Goal: Transaction & Acquisition: Book appointment/travel/reservation

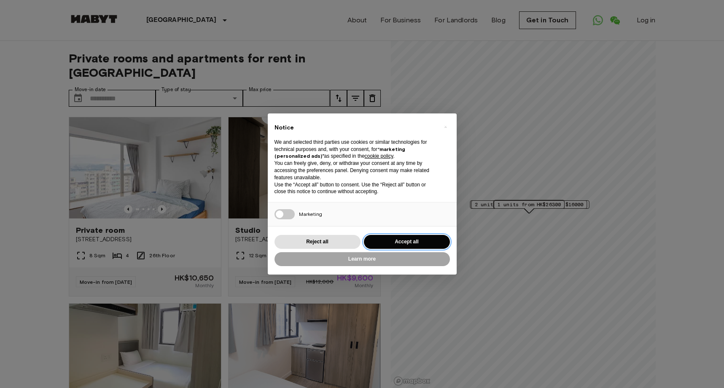
click at [385, 243] on button "Accept all" at bounding box center [407, 242] width 86 height 14
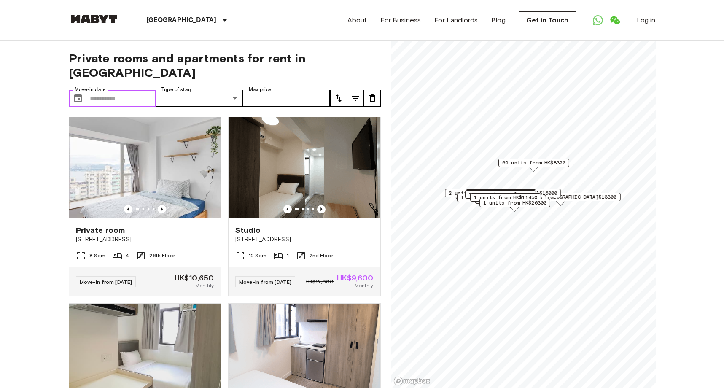
click at [111, 95] on input "Move-in date" at bounding box center [123, 98] width 66 height 17
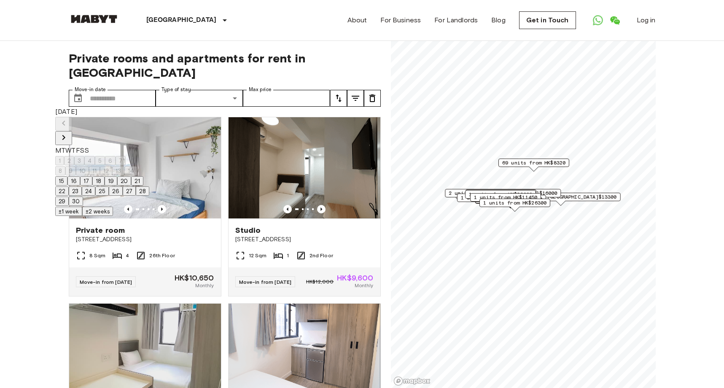
click at [69, 132] on icon "Next month" at bounding box center [64, 137] width 10 height 10
click at [84, 156] on button "3" at bounding box center [79, 160] width 10 height 9
type input "**********"
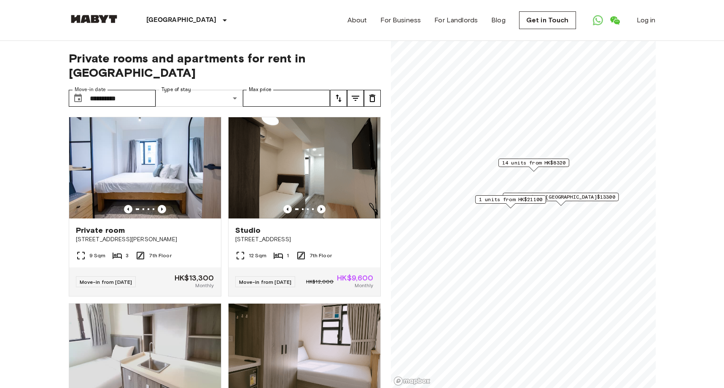
type input "******"
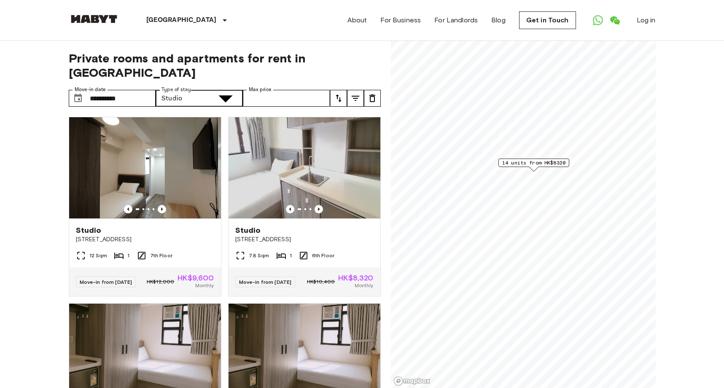
click at [286, 98] on input "Max price" at bounding box center [286, 98] width 87 height 17
click at [353, 100] on icon "tune" at bounding box center [356, 98] width 10 height 10
click at [341, 101] on icon "tune" at bounding box center [339, 98] width 10 height 10
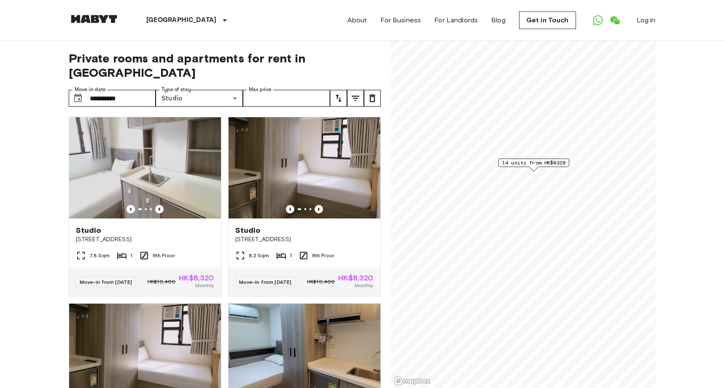
click at [370, 99] on icon "tune" at bounding box center [372, 98] width 6 height 8
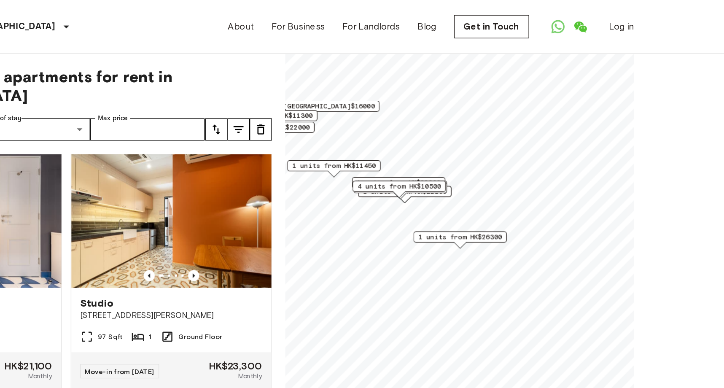
drag, startPoint x: 349, startPoint y: 131, endPoint x: 251, endPoint y: 133, distance: 97.9
click at [423, 133] on div "Map marker" at bounding box center [427, 131] width 9 height 5
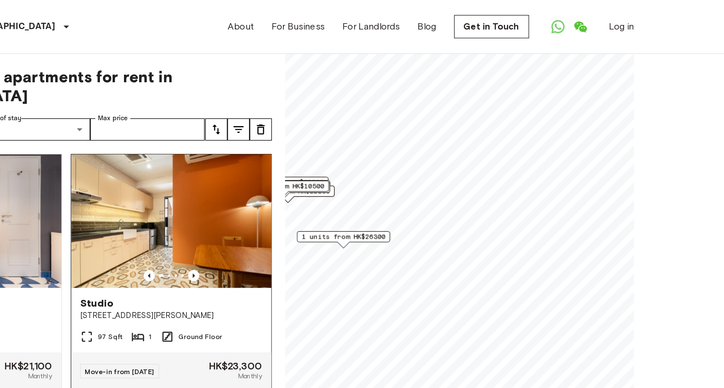
click at [113, 128] on div "Private rooms and apartments for rent in [GEOGRAPHIC_DATA] Move-in date ​ Move-…" at bounding box center [362, 215] width 587 height 348
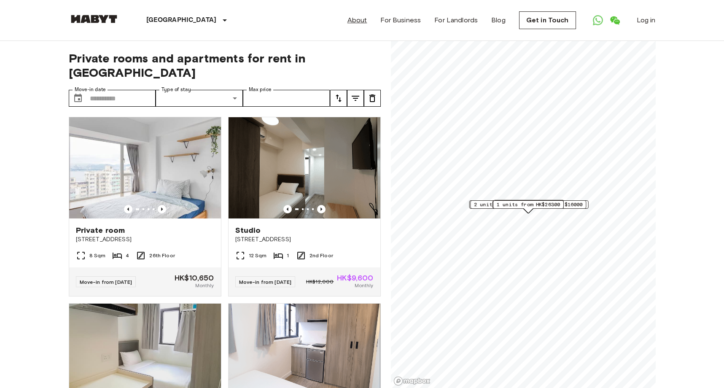
click at [356, 21] on link "About" at bounding box center [358, 20] width 20 height 10
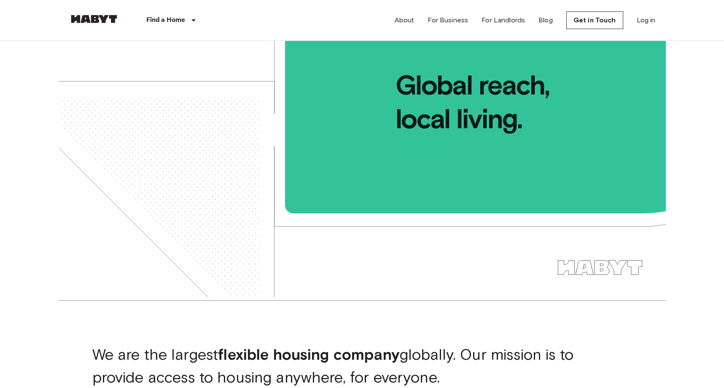
scroll to position [63, 0]
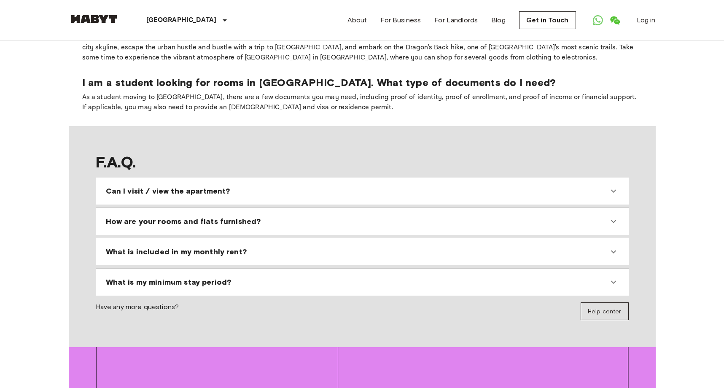
scroll to position [766, 0]
click at [152, 246] on span "What is included in my monthly rent?" at bounding box center [176, 251] width 141 height 10
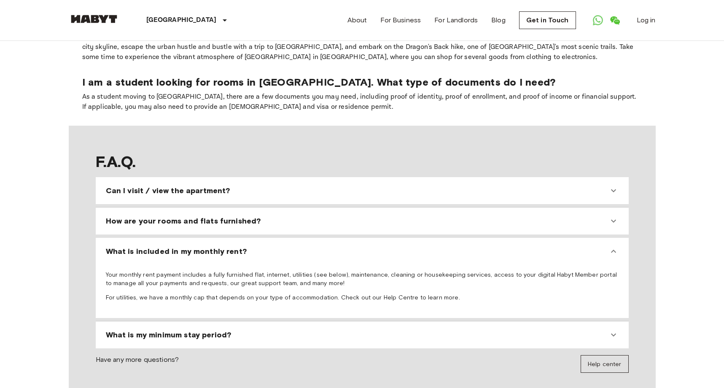
click at [152, 246] on span "What is included in my monthly rent?" at bounding box center [176, 251] width 141 height 10
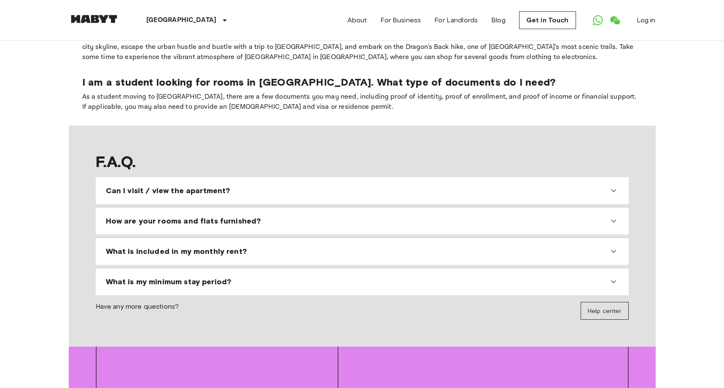
click at [168, 216] on span "How are your rooms and flats furnished?" at bounding box center [183, 221] width 155 height 10
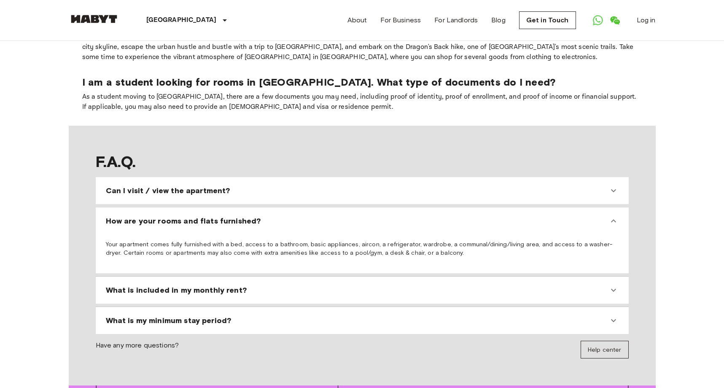
click at [168, 216] on span "How are your rooms and flats furnished?" at bounding box center [183, 221] width 155 height 10
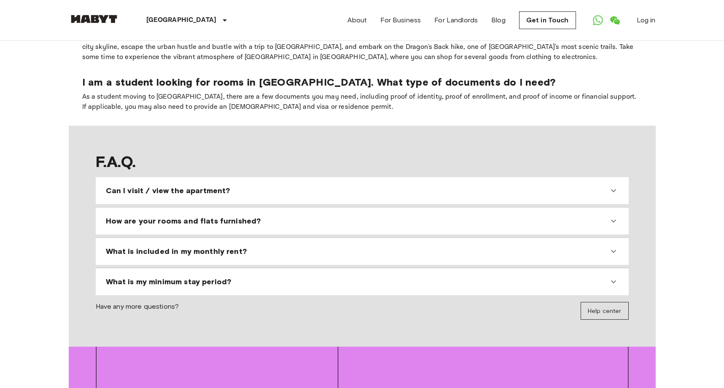
click at [170, 186] on span "Can I visit / view the apartment?" at bounding box center [168, 191] width 124 height 10
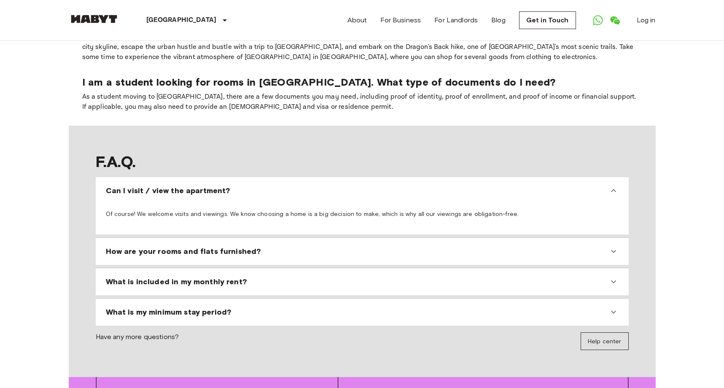
click at [170, 186] on span "Can I visit / view the apartment?" at bounding box center [168, 191] width 124 height 10
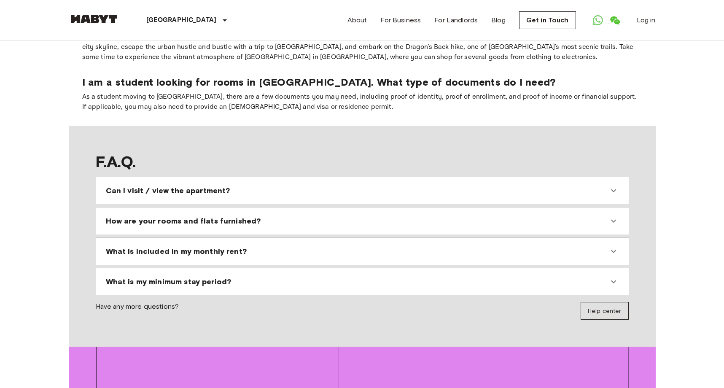
click at [177, 277] on span "What is my minimum stay period?" at bounding box center [169, 282] width 126 height 10
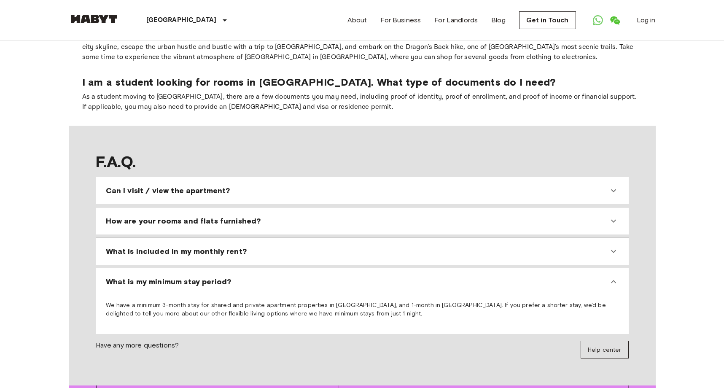
click at [177, 277] on span "What is my minimum stay period?" at bounding box center [169, 282] width 126 height 10
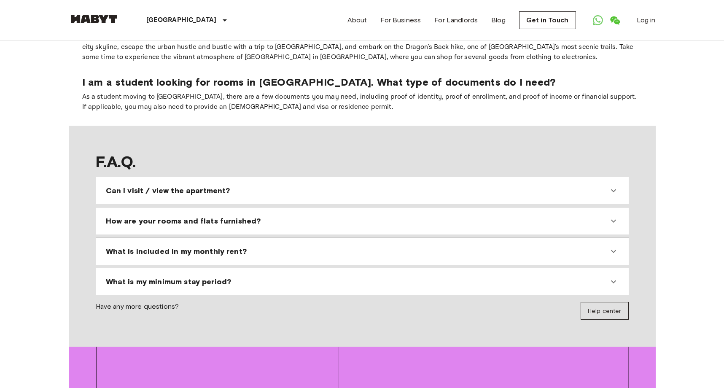
click at [493, 22] on link "Blog" at bounding box center [498, 20] width 14 height 10
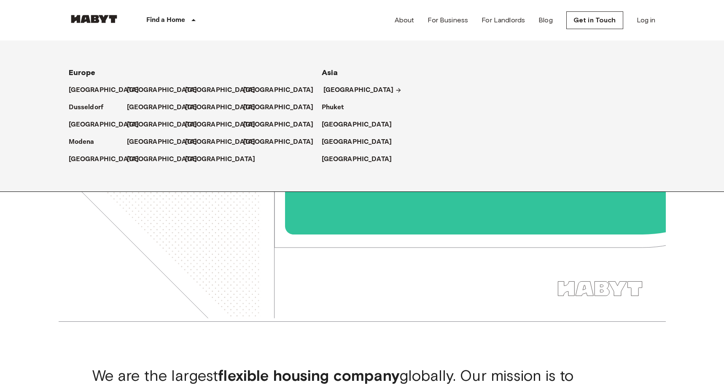
click at [324, 90] on p "[GEOGRAPHIC_DATA]" at bounding box center [359, 90] width 70 height 10
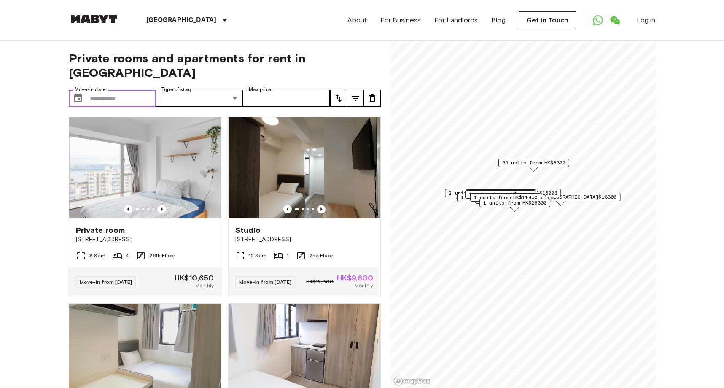
click at [136, 96] on input "Move-in date" at bounding box center [123, 98] width 66 height 17
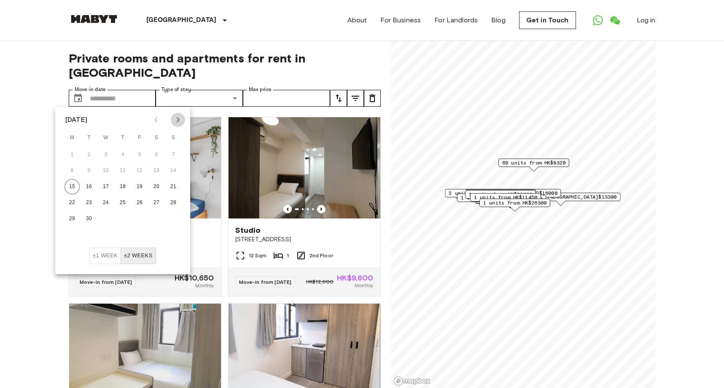
click at [180, 121] on icon "Next month" at bounding box center [178, 120] width 10 height 10
click at [141, 154] on button "3" at bounding box center [139, 154] width 15 height 15
type input "**********"
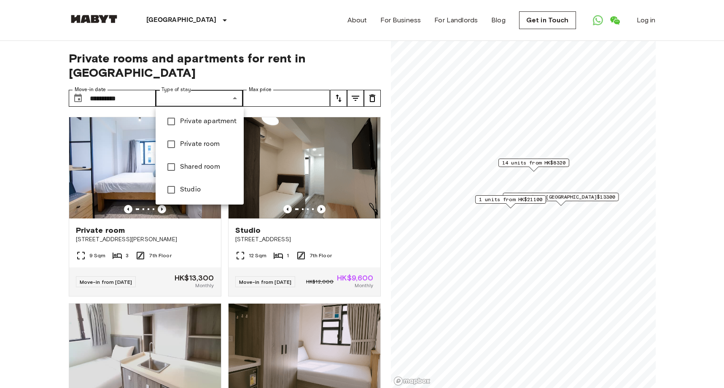
click at [189, 185] on span "Studio" at bounding box center [208, 190] width 57 height 10
type input "******"
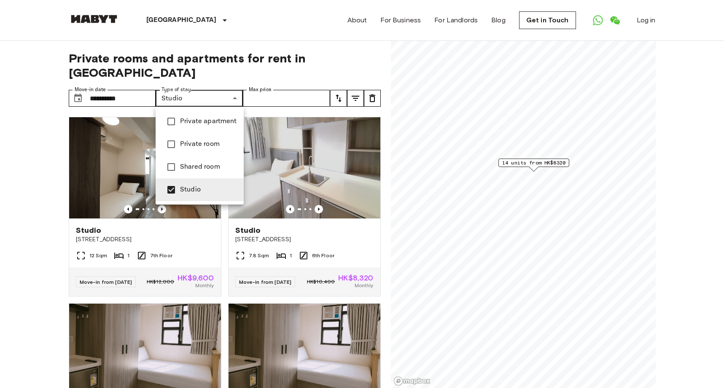
click at [184, 184] on li "Studio" at bounding box center [200, 189] width 88 height 23
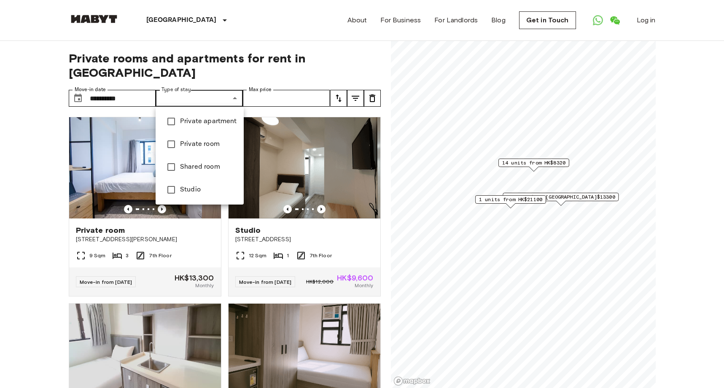
click at [184, 148] on span "Private room" at bounding box center [208, 144] width 57 height 10
type input "**********"
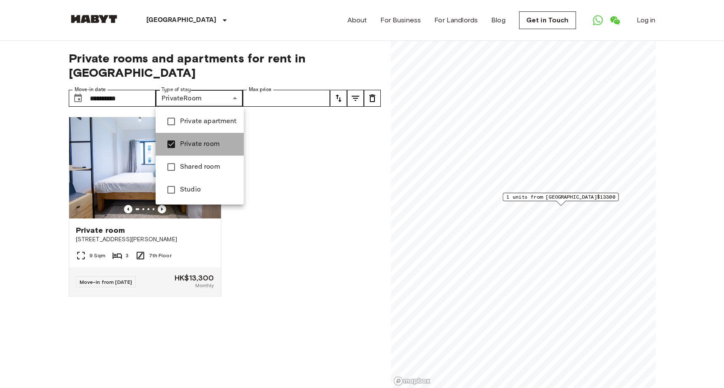
click at [184, 148] on span "Private room" at bounding box center [208, 144] width 57 height 10
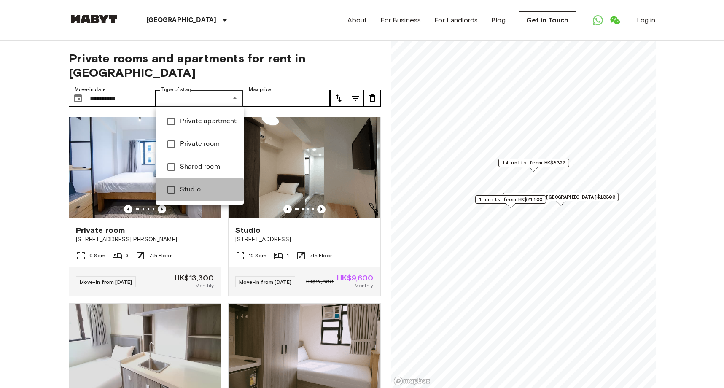
click at [189, 190] on span "Studio" at bounding box center [208, 190] width 57 height 10
type input "******"
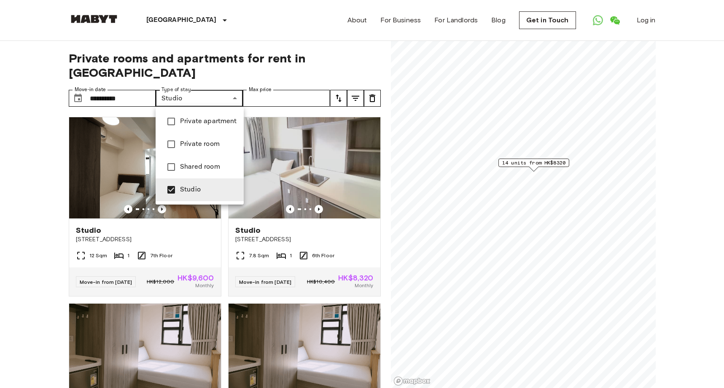
click at [31, 222] on div at bounding box center [362, 194] width 724 height 388
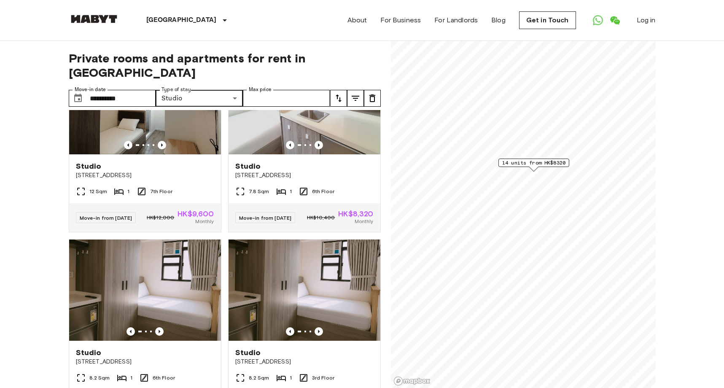
scroll to position [42, 0]
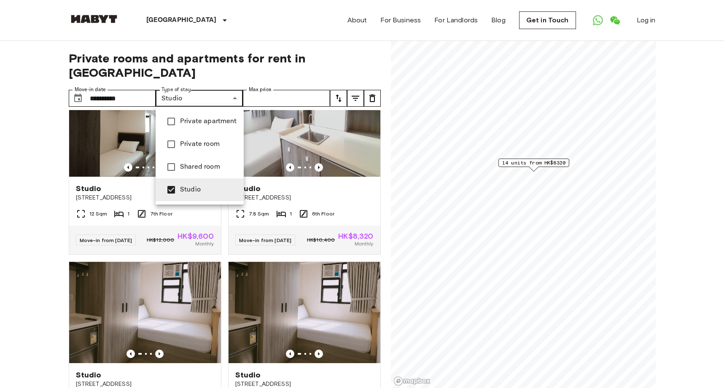
click at [194, 189] on span "Studio" at bounding box center [208, 190] width 57 height 10
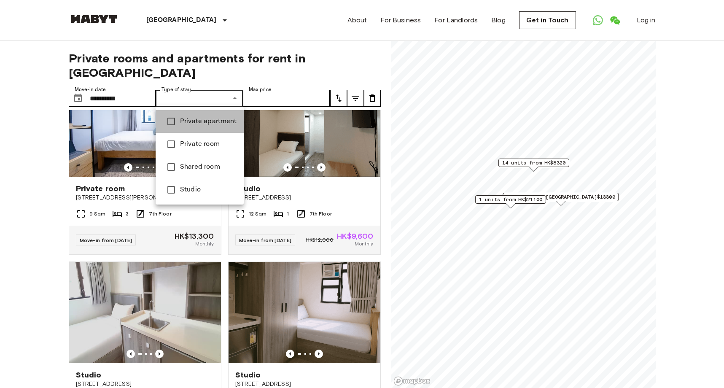
click at [201, 125] on span "Private apartment" at bounding box center [208, 121] width 57 height 10
type input "**********"
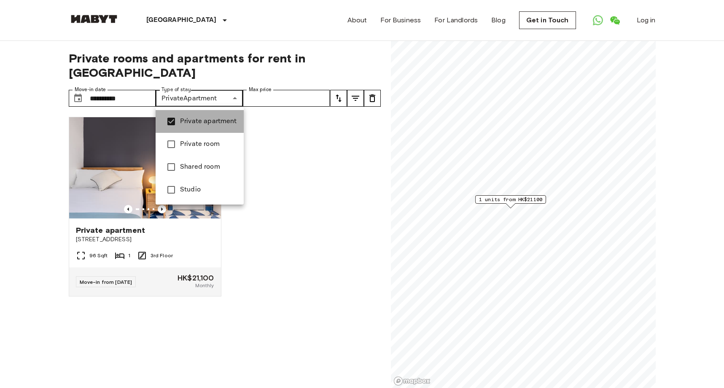
click at [201, 125] on span "Private apartment" at bounding box center [208, 121] width 57 height 10
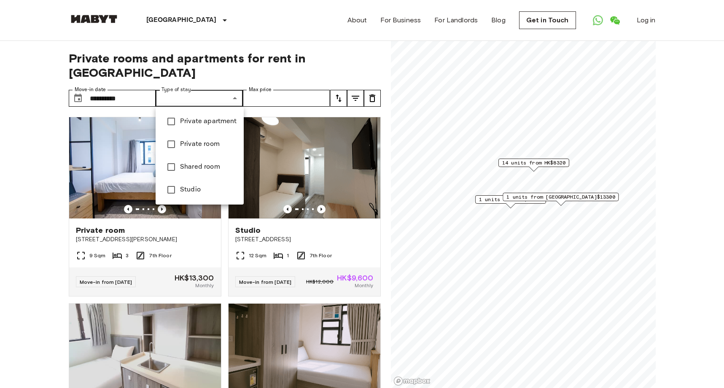
click at [201, 164] on span "Shared room" at bounding box center [208, 167] width 57 height 10
type input "**********"
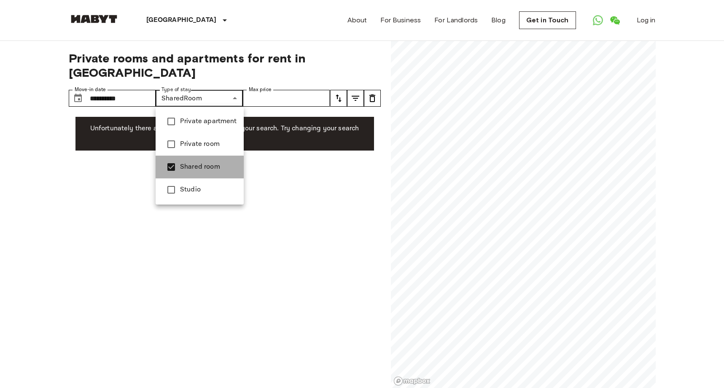
click at [201, 164] on span "Shared room" at bounding box center [208, 167] width 57 height 10
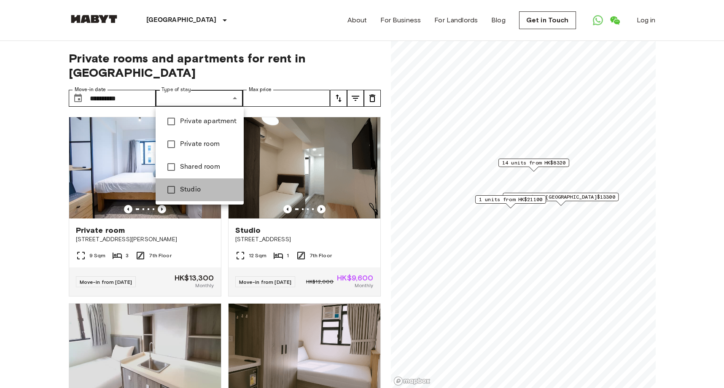
click at [194, 191] on span "Studio" at bounding box center [208, 190] width 57 height 10
type input "******"
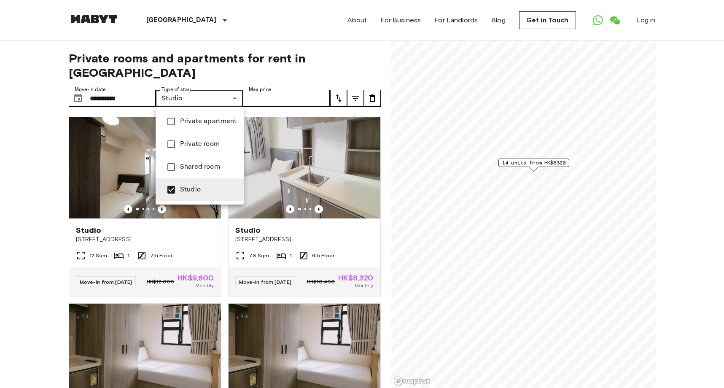
click at [340, 102] on div at bounding box center [362, 194] width 724 height 388
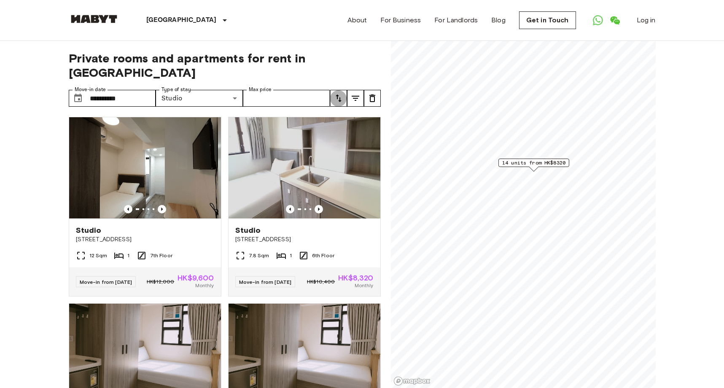
click at [339, 99] on icon "tune" at bounding box center [339, 98] width 10 height 10
click at [352, 142] on li "Highest price" at bounding box center [372, 144] width 84 height 15
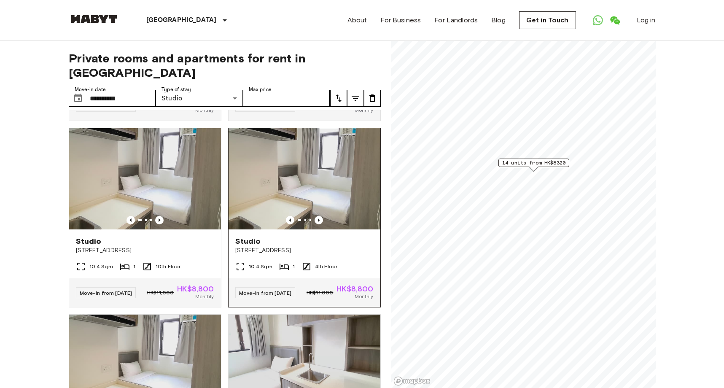
scroll to position [377, 0]
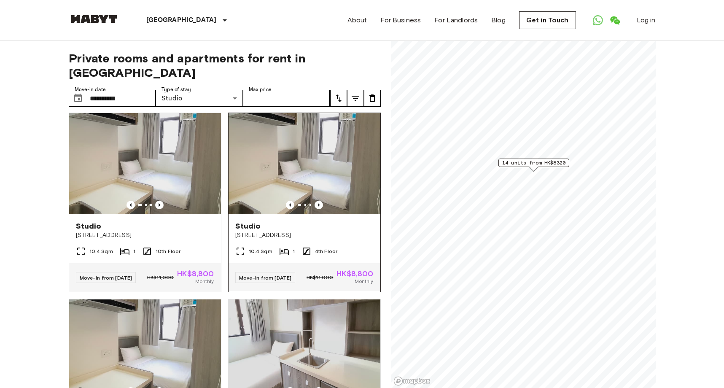
click at [311, 188] on img at bounding box center [305, 163] width 152 height 101
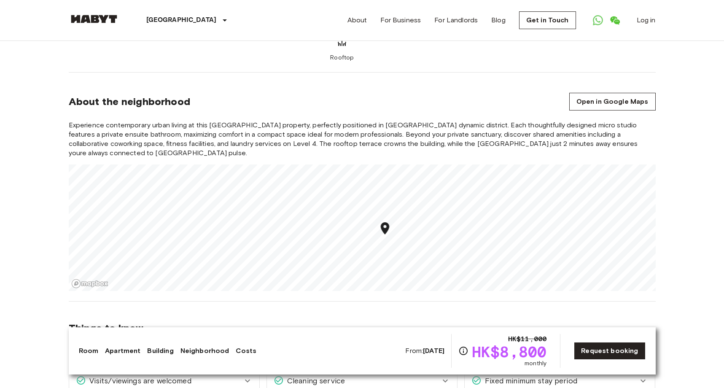
scroll to position [757, 0]
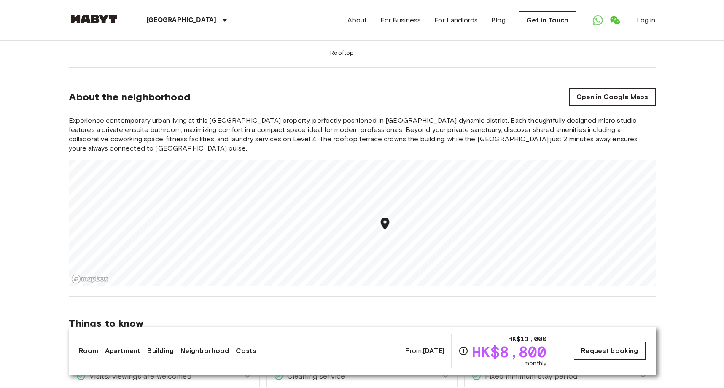
click at [598, 351] on link "Request booking" at bounding box center [609, 351] width 71 height 18
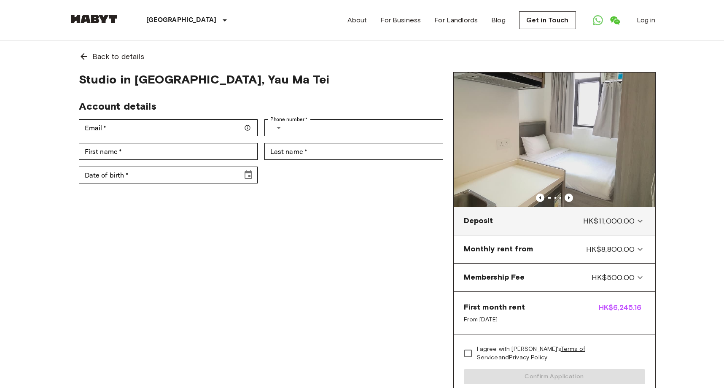
click at [641, 220] on icon at bounding box center [640, 221] width 10 height 10
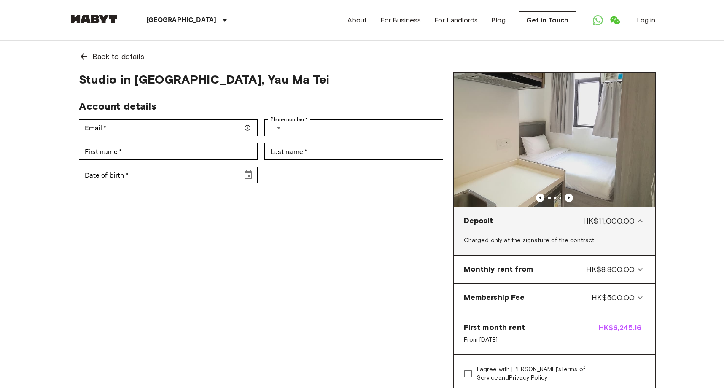
click at [641, 220] on icon at bounding box center [640, 221] width 10 height 10
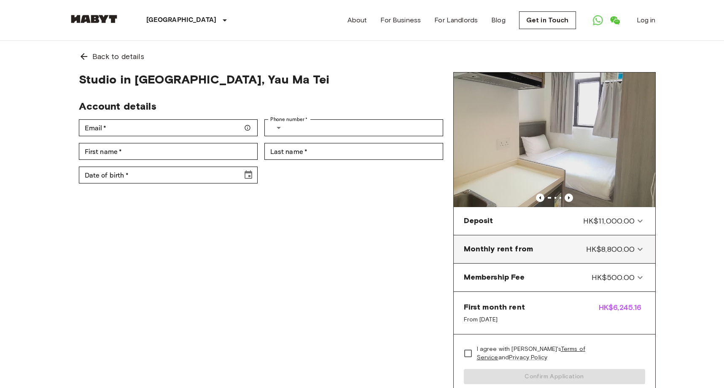
click at [640, 250] on icon at bounding box center [640, 249] width 5 height 3
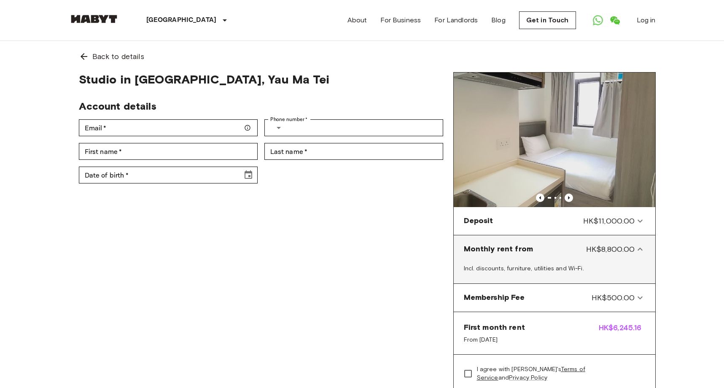
click at [640, 250] on icon at bounding box center [640, 249] width 10 height 10
